Goal: Information Seeking & Learning: Learn about a topic

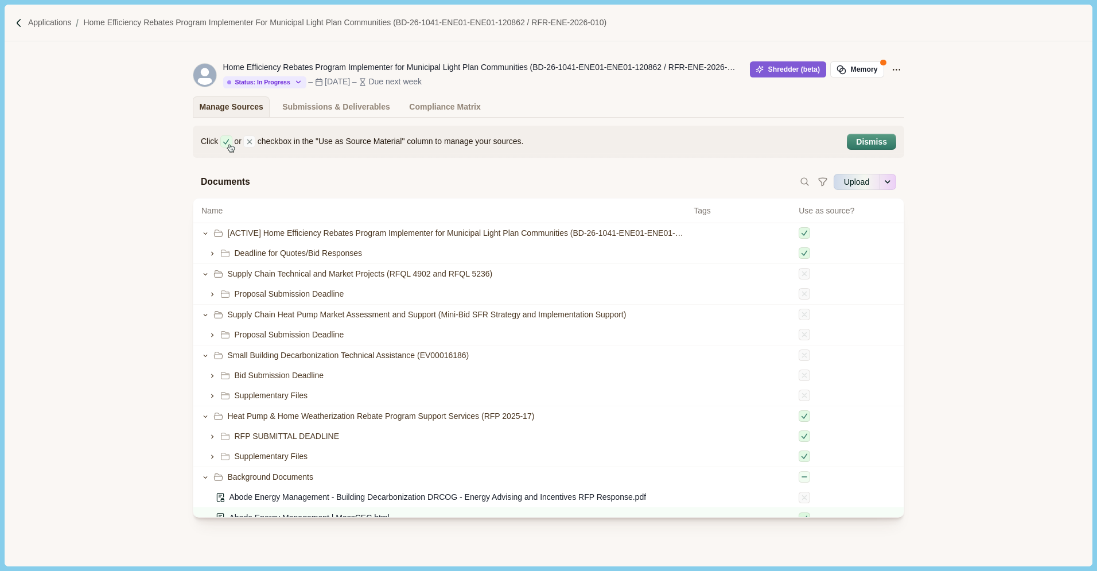
scroll to position [463, 0]
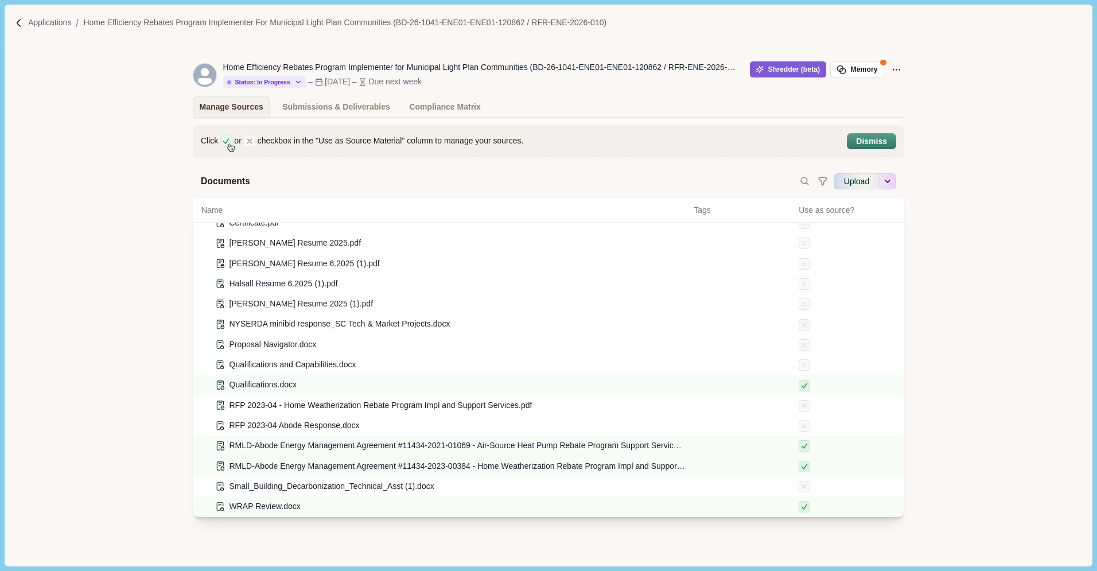
click at [115, 248] on div "Click or checkbox in the "Use as Source Material" column to manage your sources…" at bounding box center [548, 341] width 1087 height 449
click at [317, 105] on div "Submissions & Deliverables" at bounding box center [336, 107] width 108 height 20
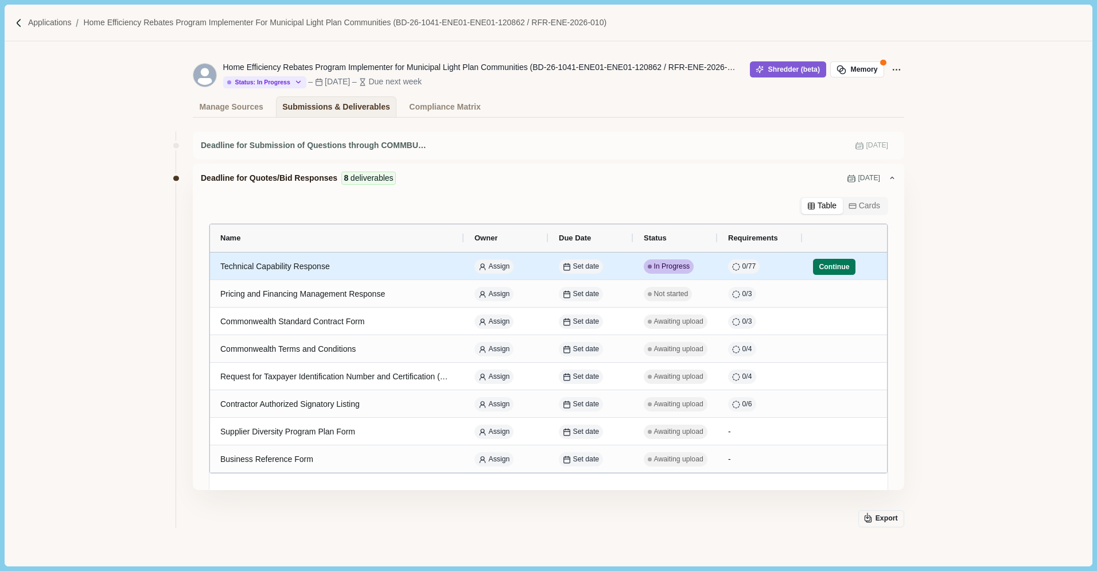
click at [317, 273] on div "Technical Capability Response" at bounding box center [337, 266] width 234 height 22
select select "********"
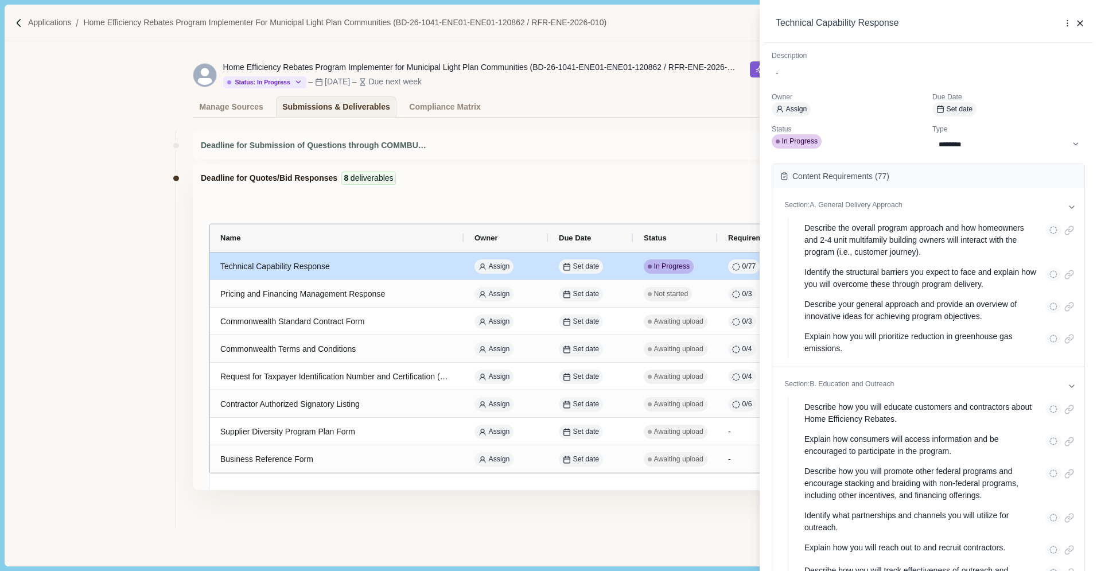
click at [604, 147] on div "**********" at bounding box center [548, 285] width 1097 height 571
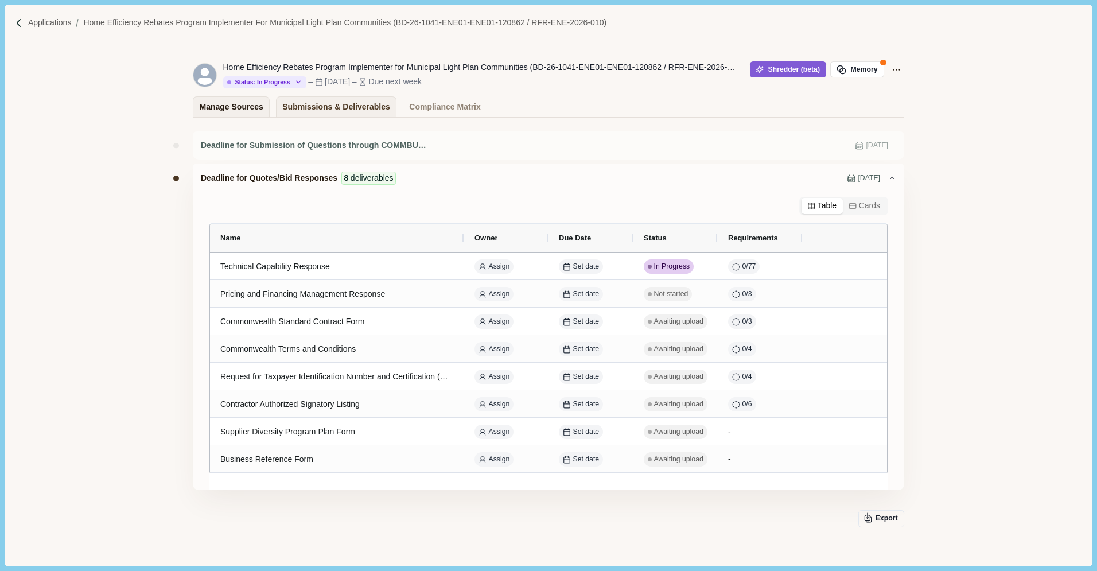
click at [236, 111] on div "Manage Sources" at bounding box center [232, 107] width 64 height 20
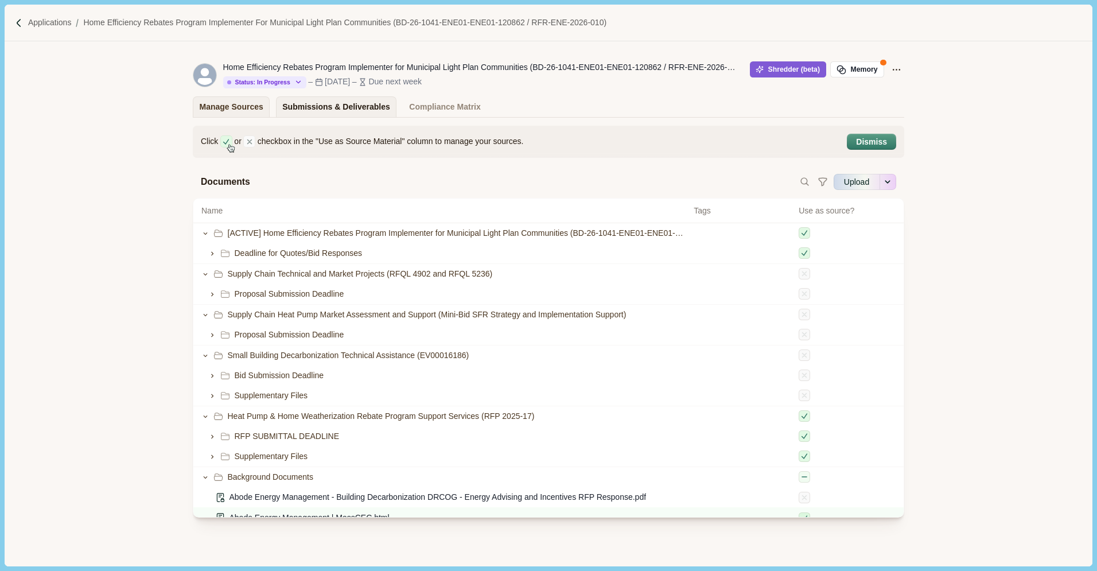
click at [321, 115] on div "Submissions & Deliverables" at bounding box center [336, 107] width 108 height 20
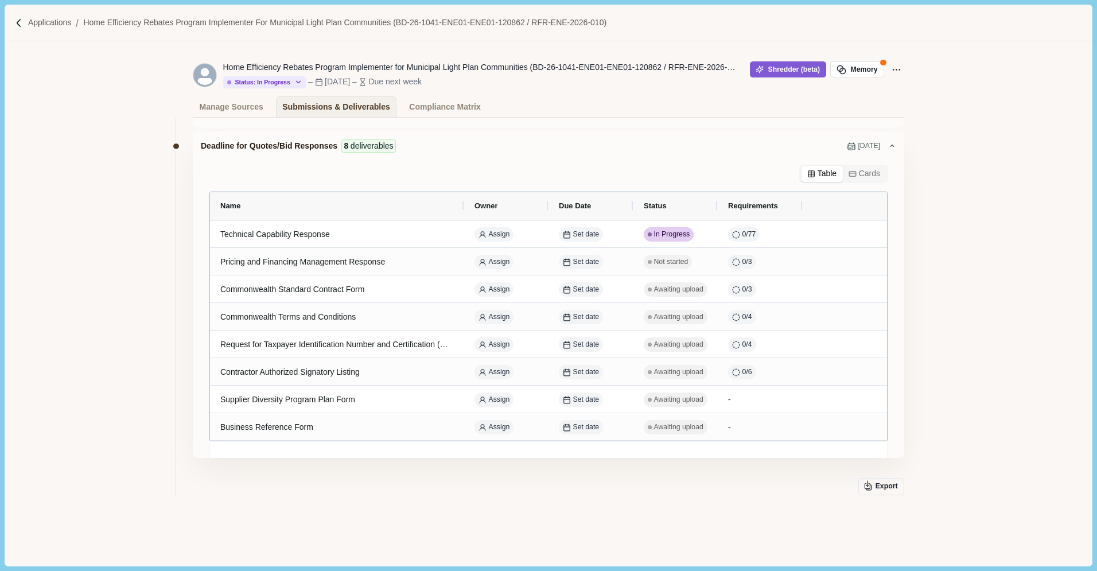
scroll to position [29, 0]
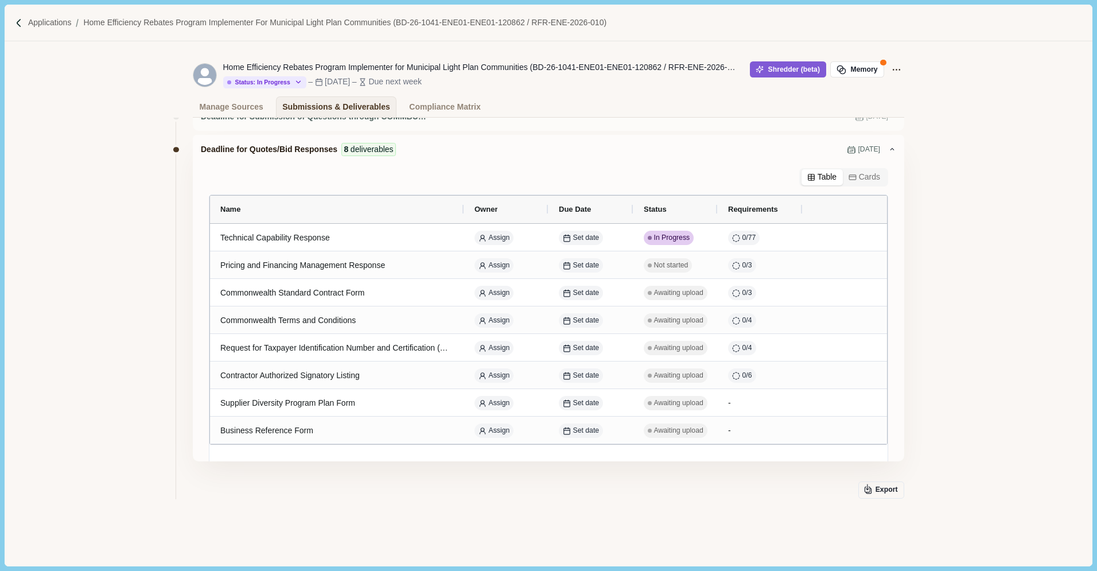
click at [860, 178] on div "Deadline for Quotes/Bid Responses 8 deliverables [DATE] Table Cards Name Owner …" at bounding box center [548, 298] width 711 height 326
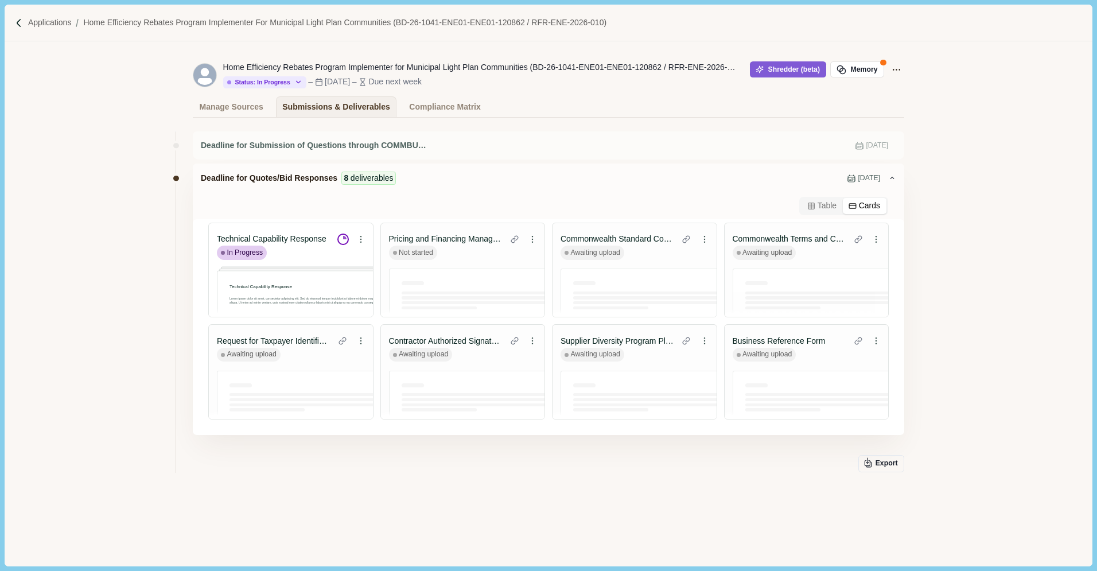
scroll to position [0, 0]
click at [816, 203] on button "Table" at bounding box center [822, 206] width 41 height 16
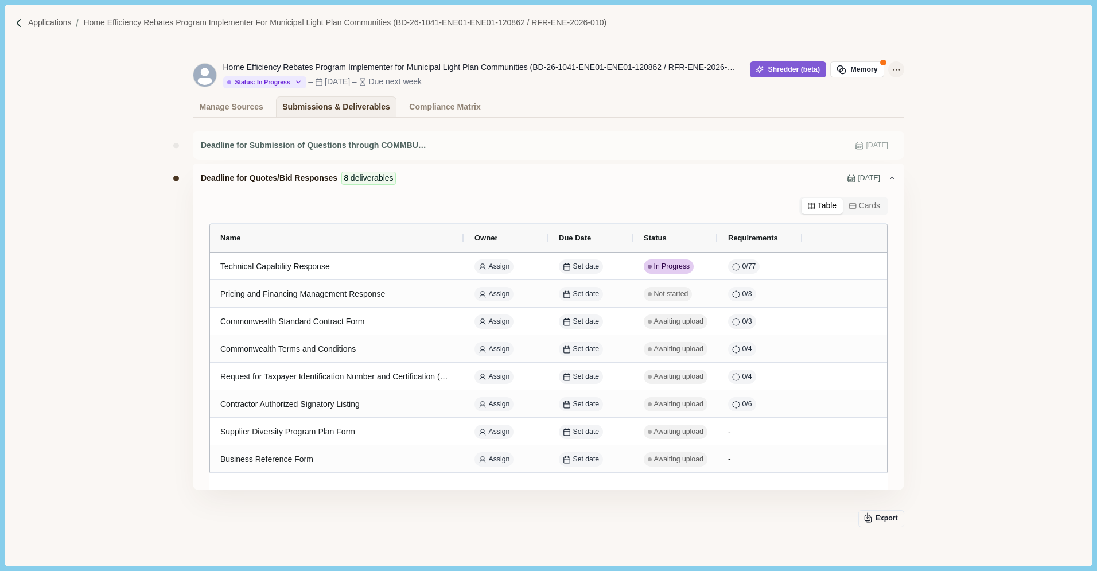
click at [892, 68] on icon "Application Actions" at bounding box center [896, 70] width 12 height 12
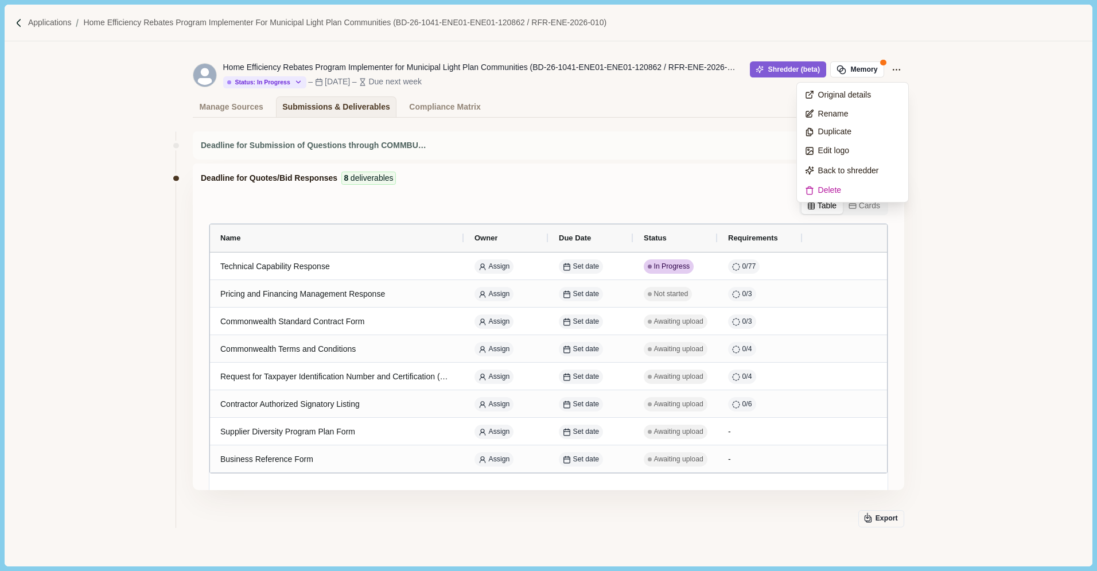
click at [915, 119] on div "Deadline for Submission of Questions through COMMBUYS "Bid Q&A" [DATE] Deadline…" at bounding box center [548, 367] width 1087 height 498
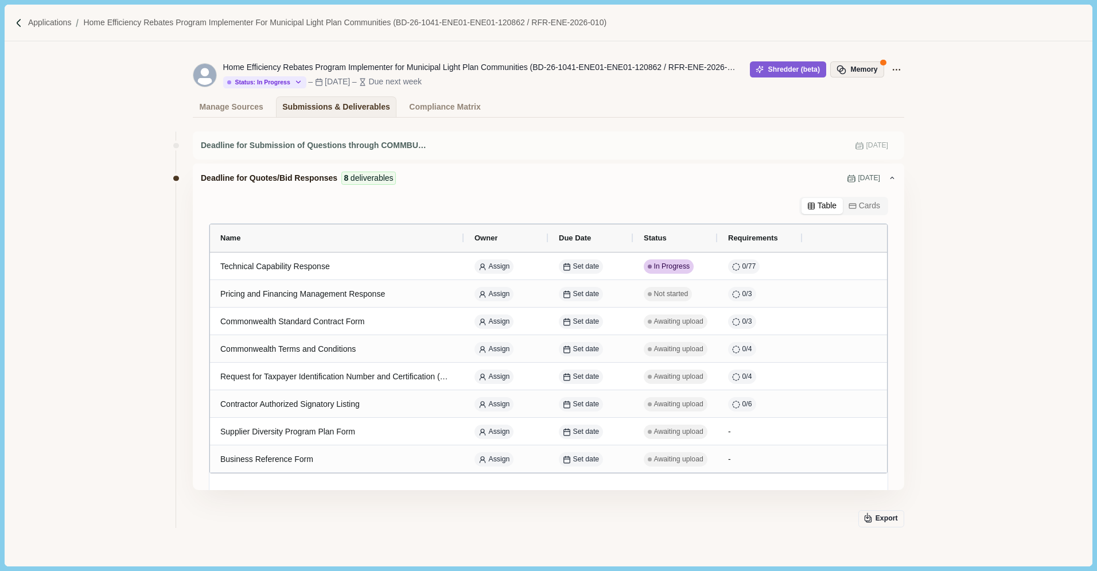
click at [855, 73] on button "Memory" at bounding box center [857, 69] width 54 height 16
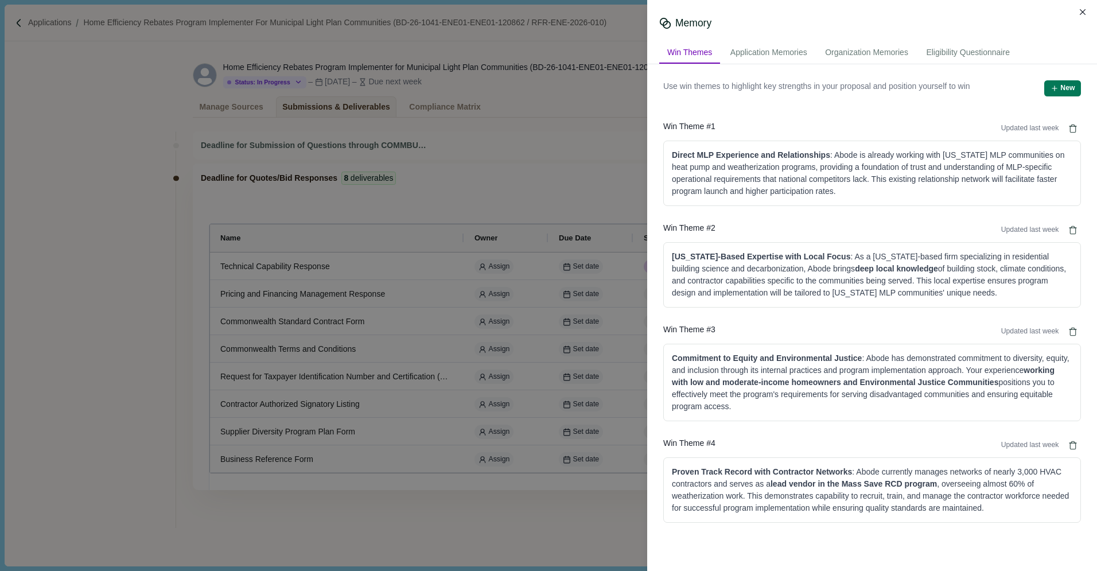
click at [695, 52] on div "Win Themes" at bounding box center [689, 52] width 61 height 21
click at [872, 121] on div "Win Theme # 1 Updated last week" at bounding box center [872, 128] width 418 height 16
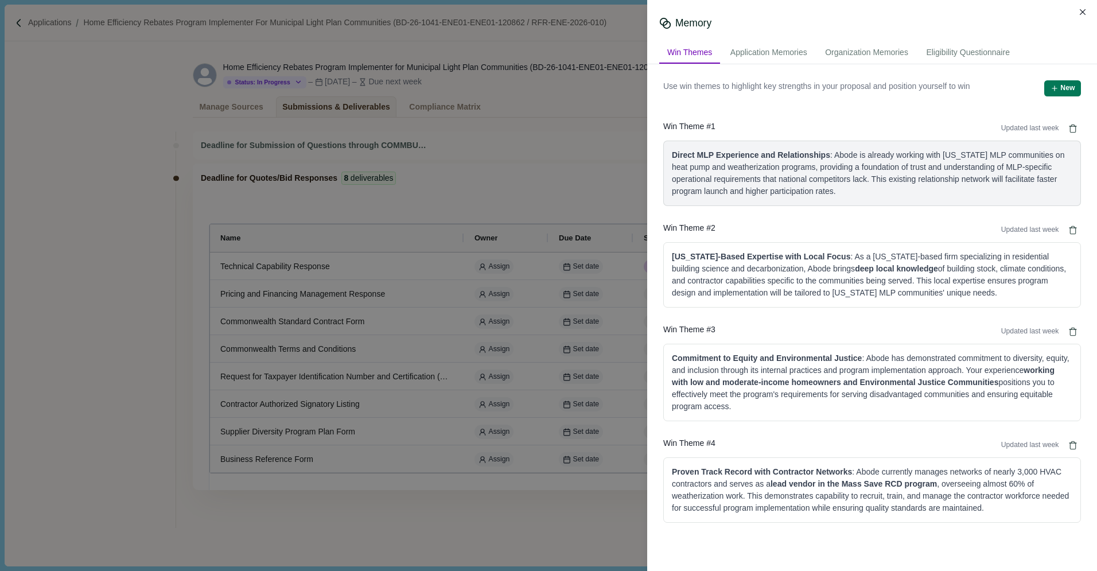
click at [870, 162] on div "Direct MLP Experience and Relationships : Abode is already working with [US_STA…" at bounding box center [872, 173] width 400 height 48
